Goal: Information Seeking & Learning: Learn about a topic

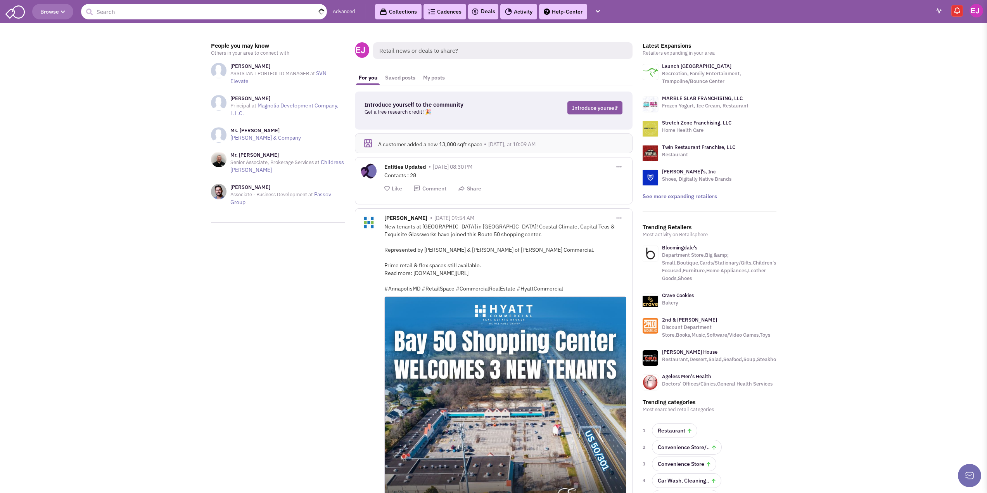
drag, startPoint x: 214, startPoint y: 16, endPoint x: 202, endPoint y: 22, distance: 13.2
click at [214, 15] on input "text" at bounding box center [204, 12] width 246 height 16
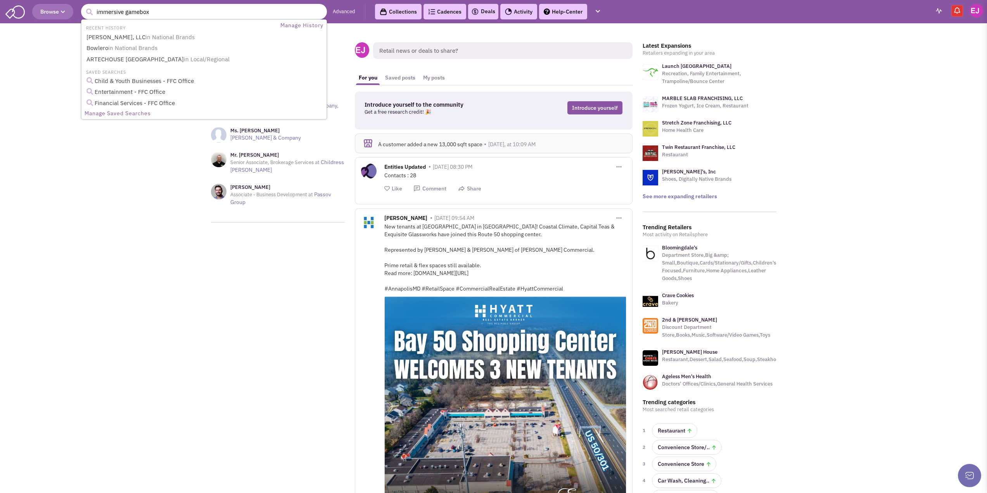
type input "immersive gamebox"
click at [83, 6] on button "submit" at bounding box center [89, 12] width 12 height 12
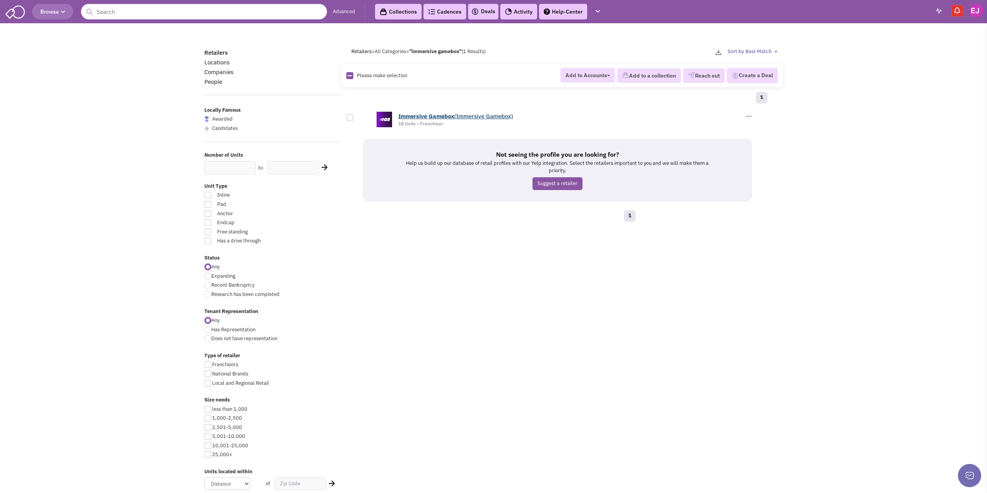
click at [421, 113] on b "Immersive" at bounding box center [412, 116] width 29 height 7
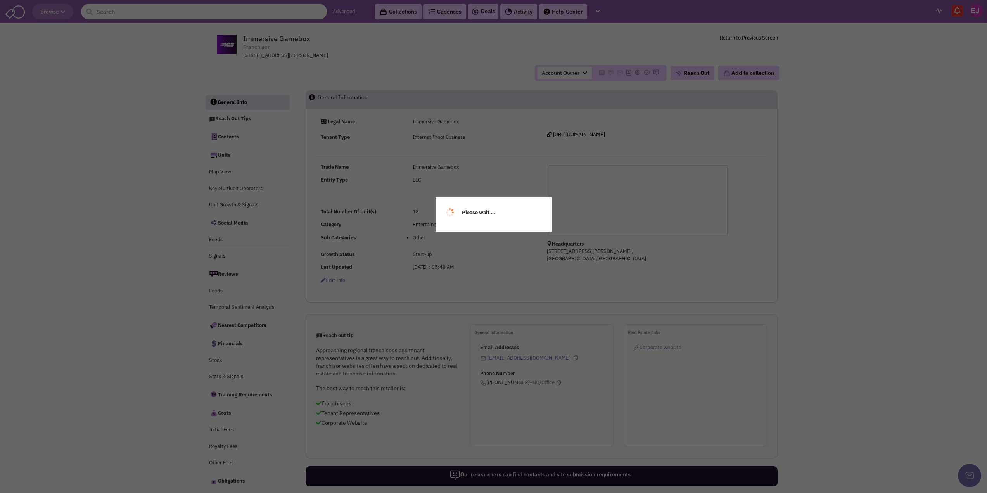
select select
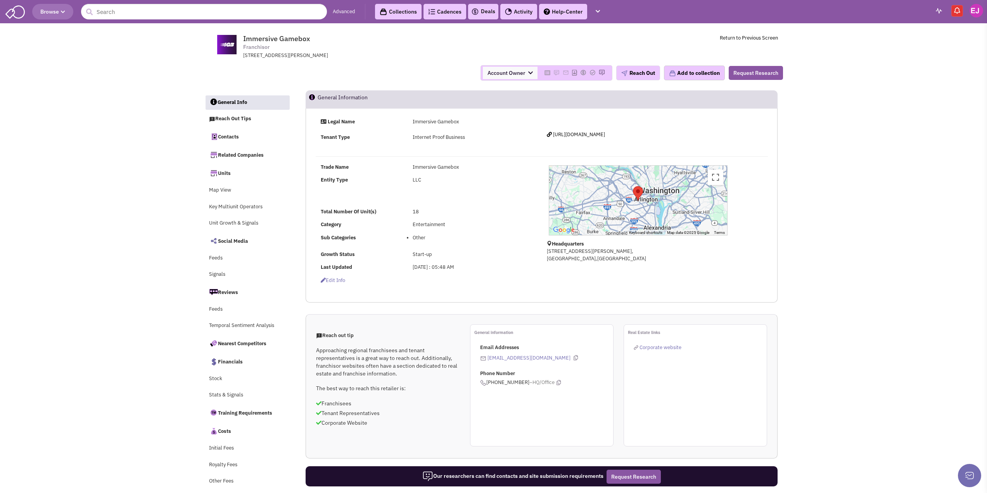
click at [663, 344] on span "Corporate website" at bounding box center [661, 347] width 42 height 7
click at [149, 13] on input "text" at bounding box center [204, 12] width 246 height 16
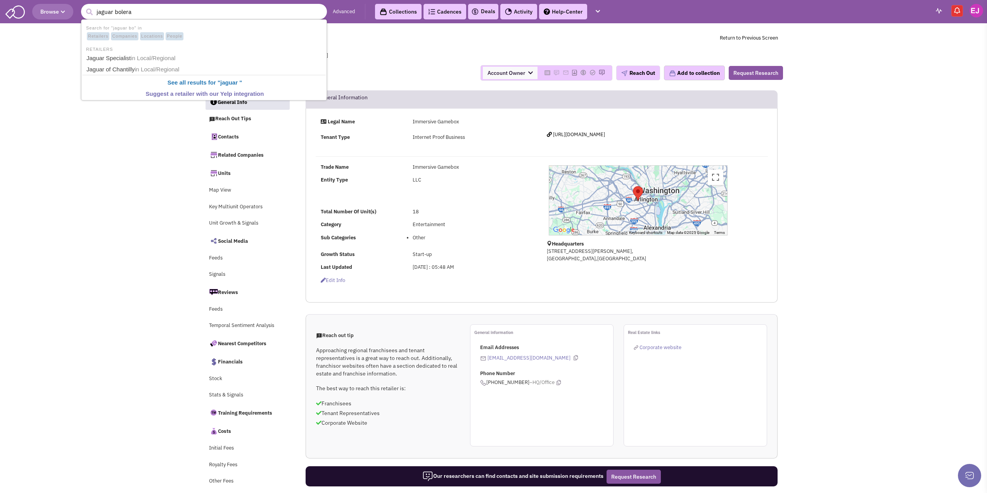
type input "jaguar bolera"
click at [83, 6] on button "submit" at bounding box center [89, 12] width 12 height 12
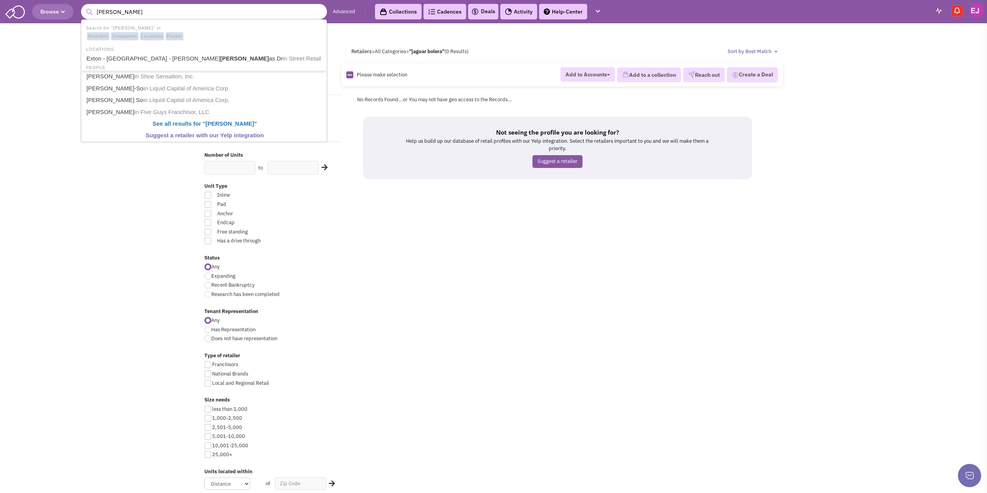
type input "robert thompson"
click at [83, 6] on button "submit" at bounding box center [89, 12] width 12 height 12
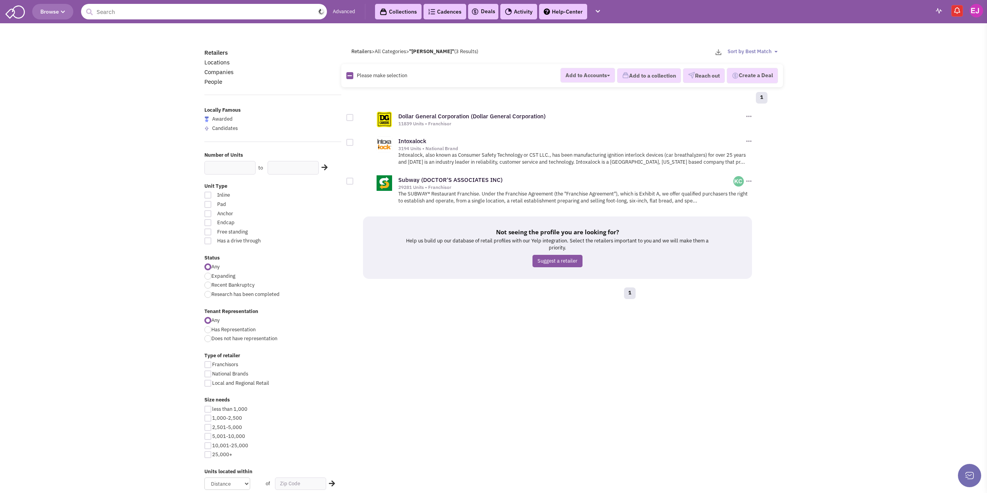
click at [208, 9] on input "text" at bounding box center [204, 12] width 246 height 16
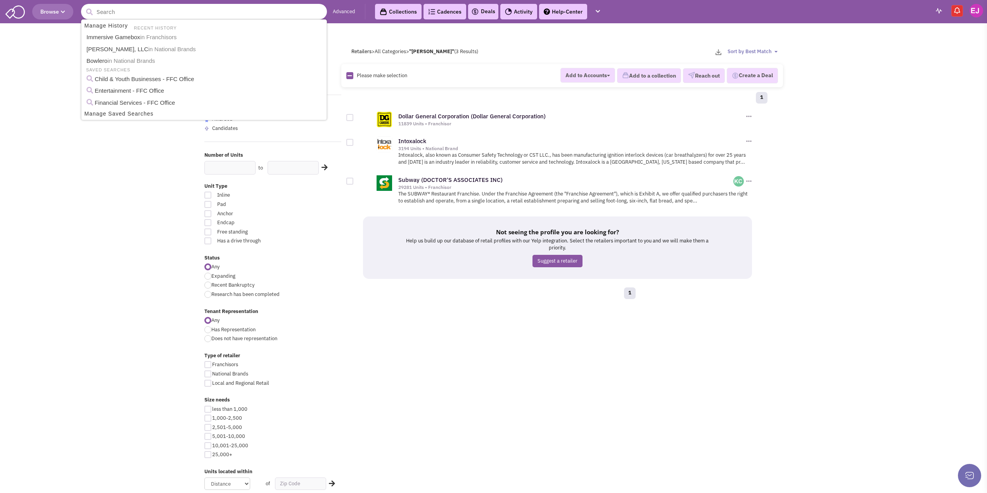
type input "l"
type input "jump yard"
click at [83, 6] on button "submit" at bounding box center [89, 12] width 12 height 12
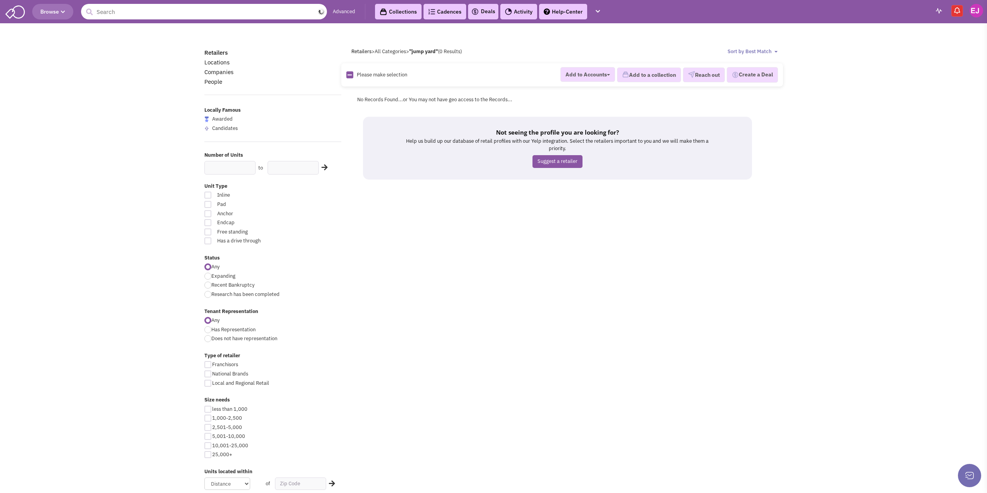
click at [179, 15] on input "text" at bounding box center [204, 12] width 246 height 16
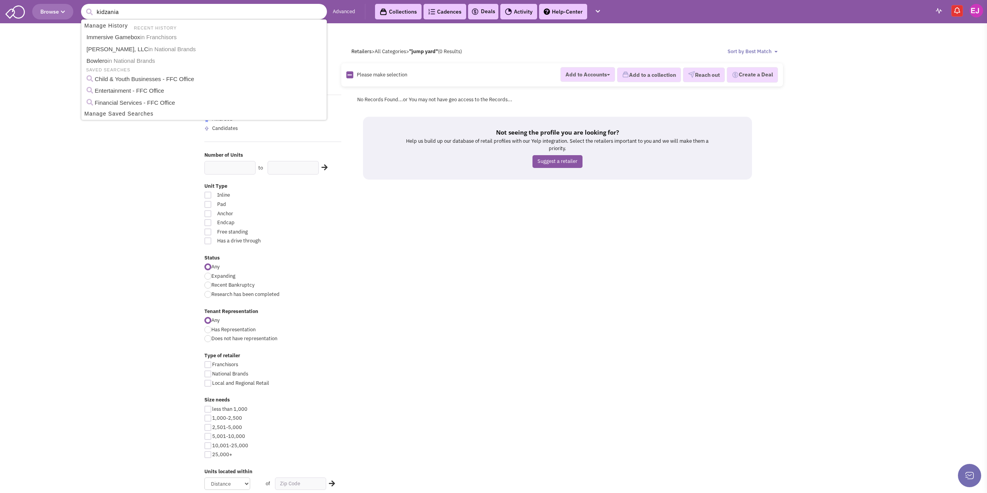
type input "kidzania"
click at [83, 6] on button "submit" at bounding box center [89, 12] width 12 height 12
